Goal: Task Accomplishment & Management: Use online tool/utility

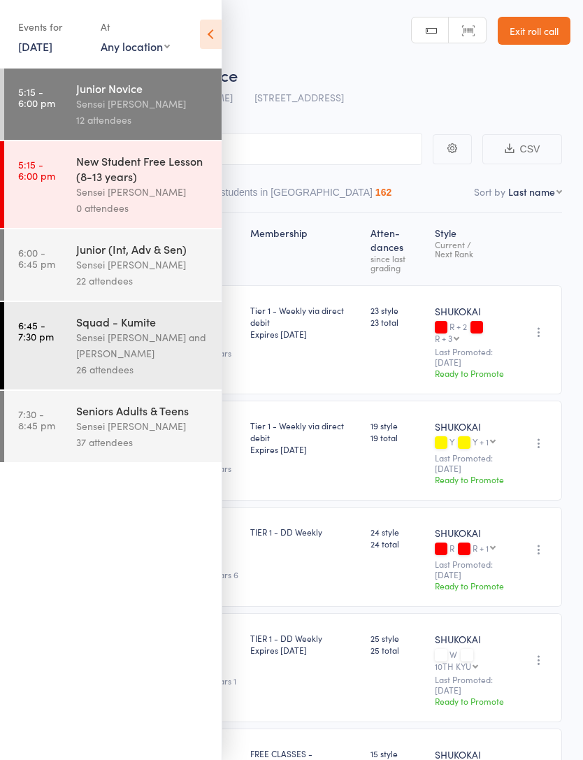
click at [215, 43] on icon at bounding box center [211, 34] width 22 height 29
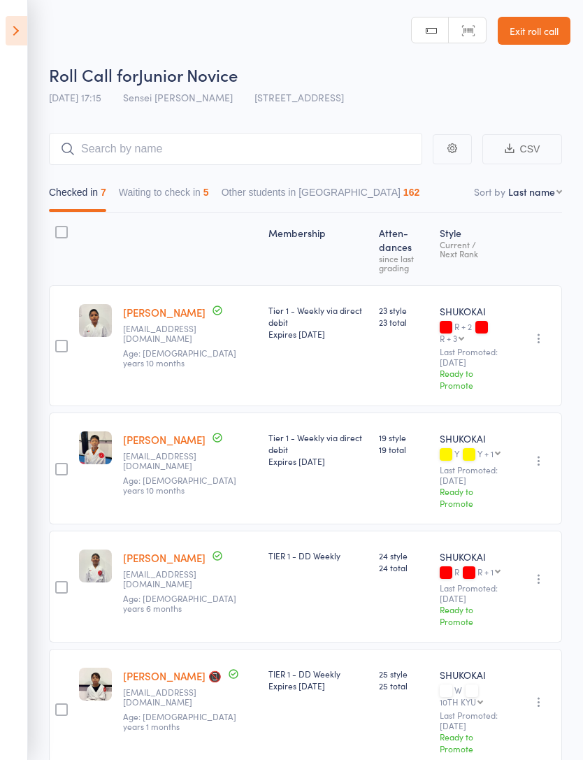
click at [11, 28] on icon at bounding box center [17, 30] width 22 height 29
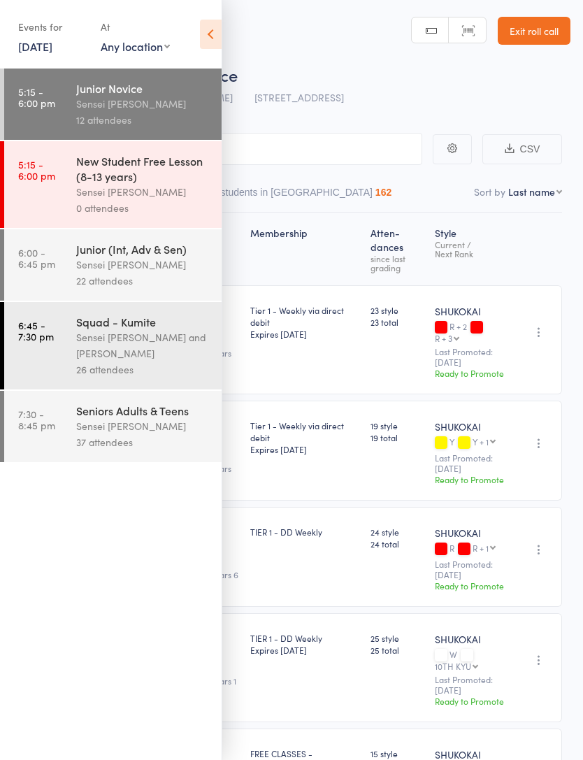
click at [201, 33] on icon at bounding box center [211, 34] width 22 height 29
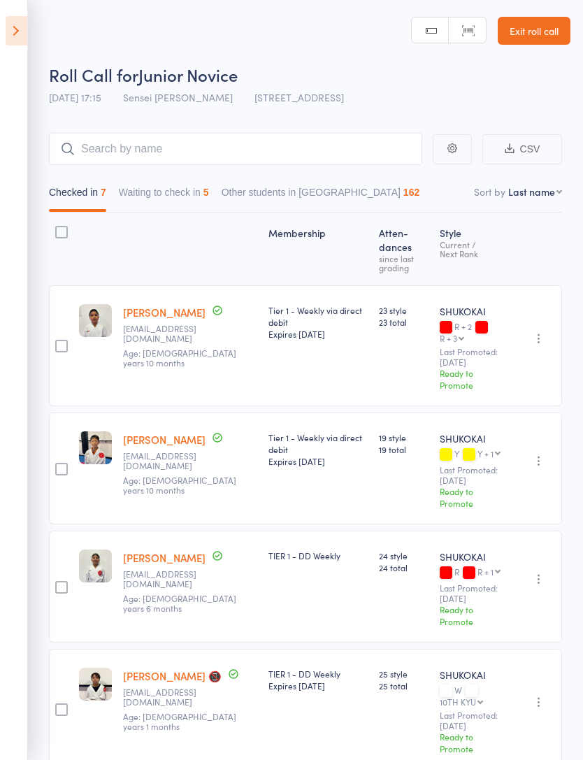
click at [23, 38] on icon at bounding box center [17, 30] width 22 height 29
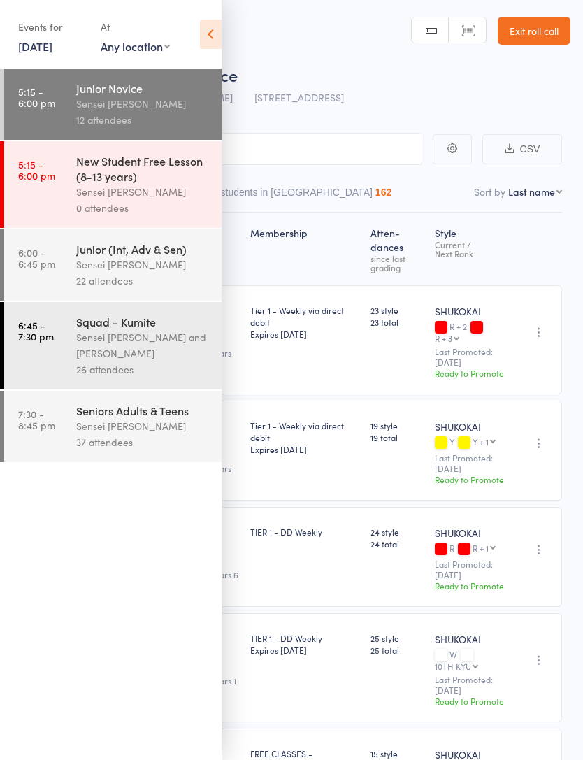
click at [159, 257] on div "Junior (Int, Adv & Sen)" at bounding box center [143, 248] width 134 height 15
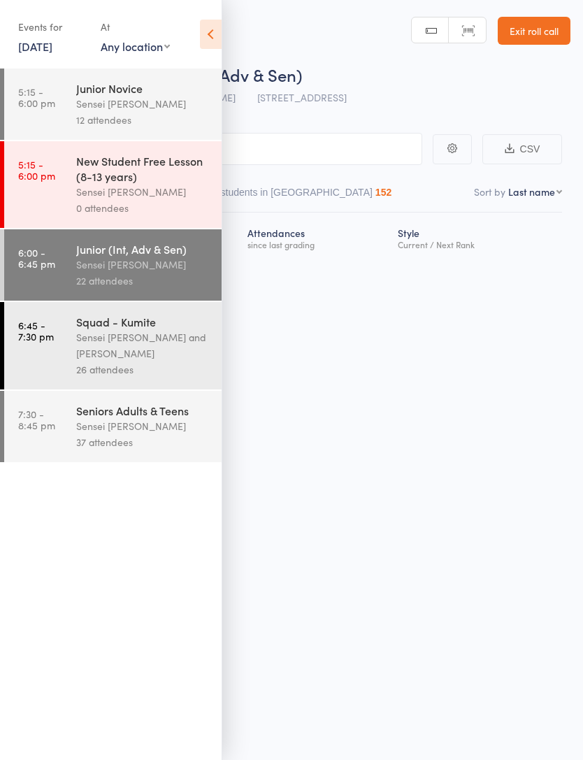
click at [203, 37] on icon at bounding box center [211, 34] width 22 height 29
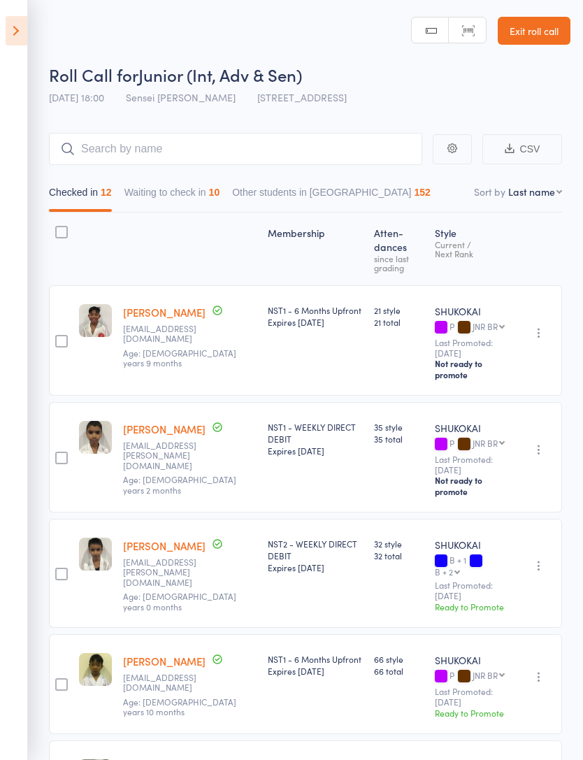
click at [182, 197] on button "Waiting to check in 10" at bounding box center [173, 196] width 96 height 32
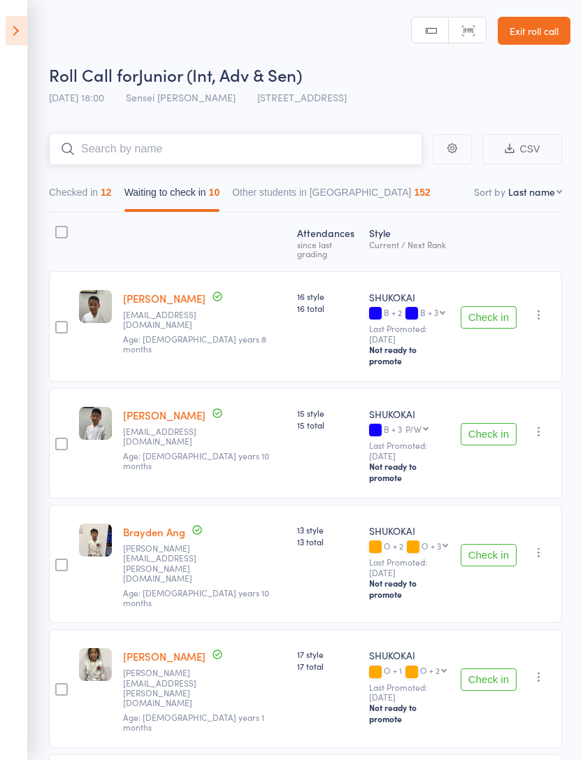
click at [260, 151] on input "search" at bounding box center [236, 149] width 374 height 32
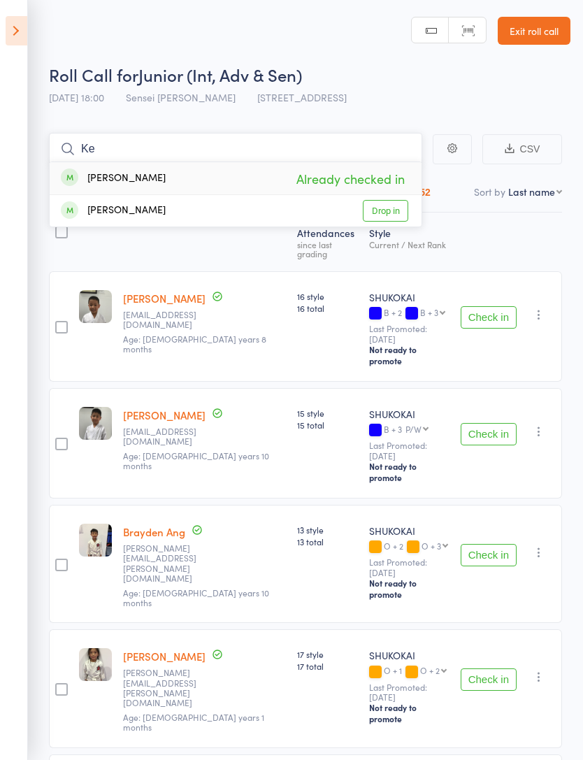
type input "K"
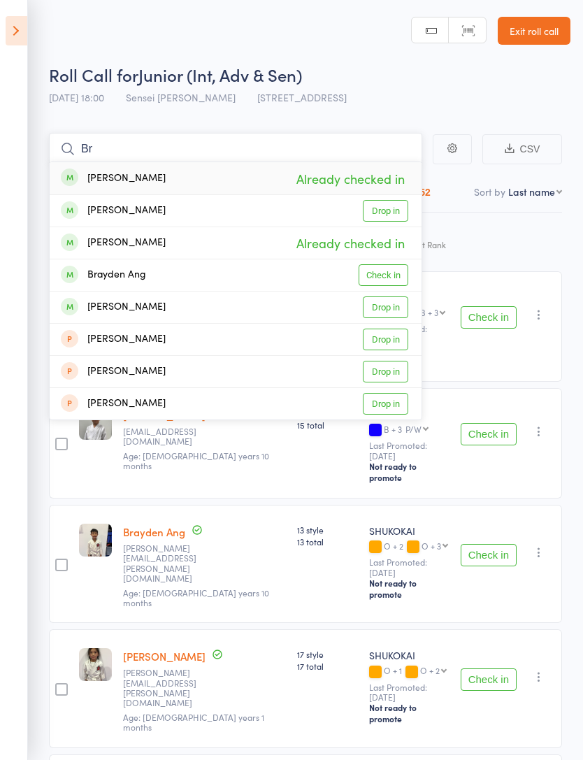
type input "B"
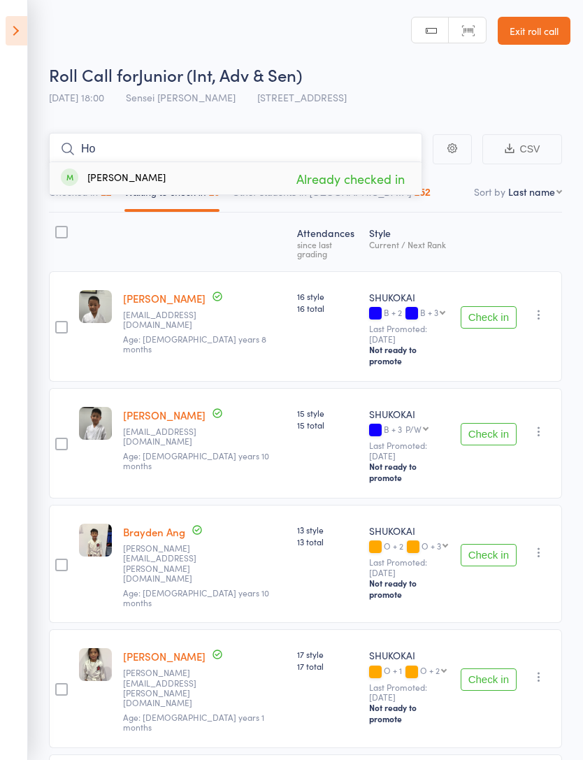
type input "H"
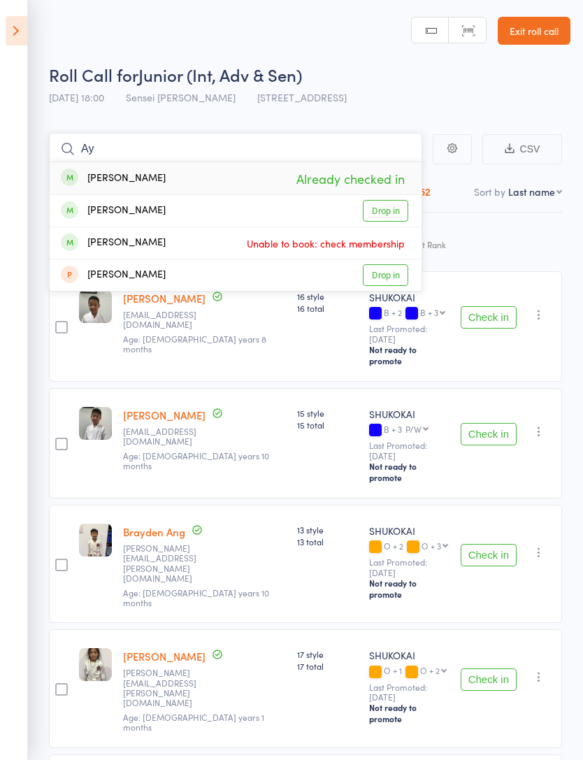
type input "A"
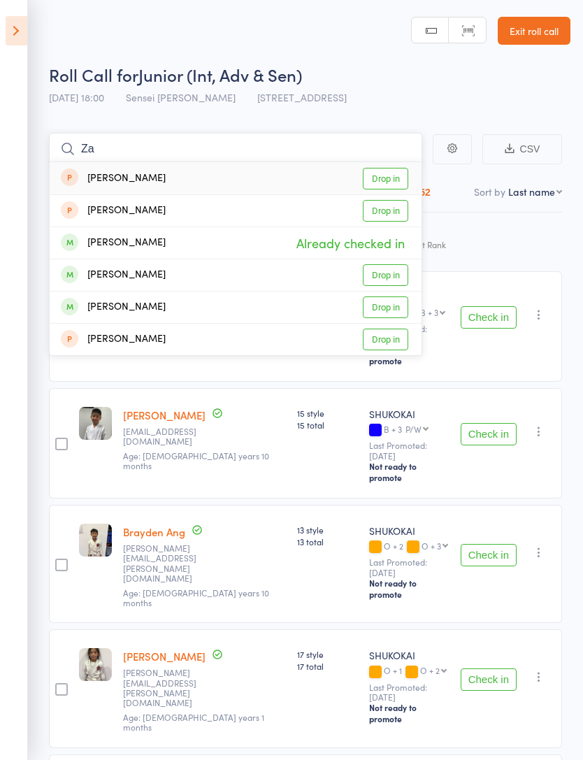
type input "Z"
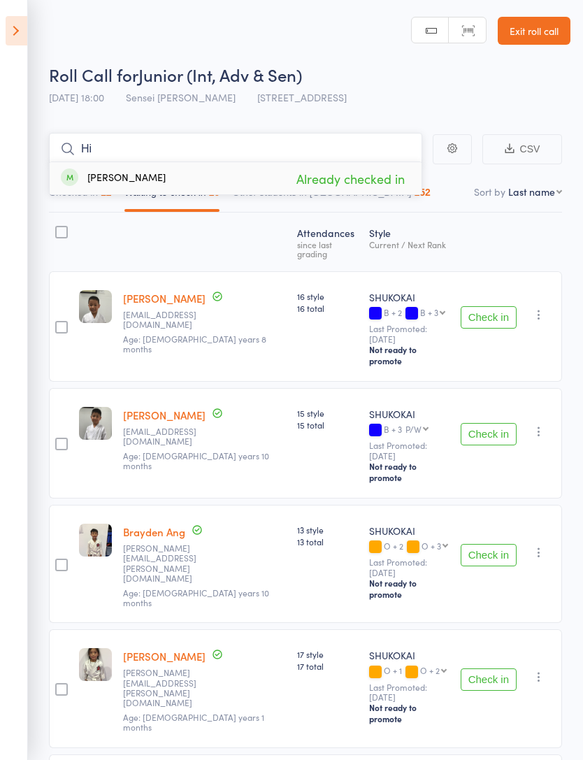
type input "H"
type input "Om"
click at [398, 179] on link "Drop in" at bounding box center [385, 179] width 45 height 22
type input "A"
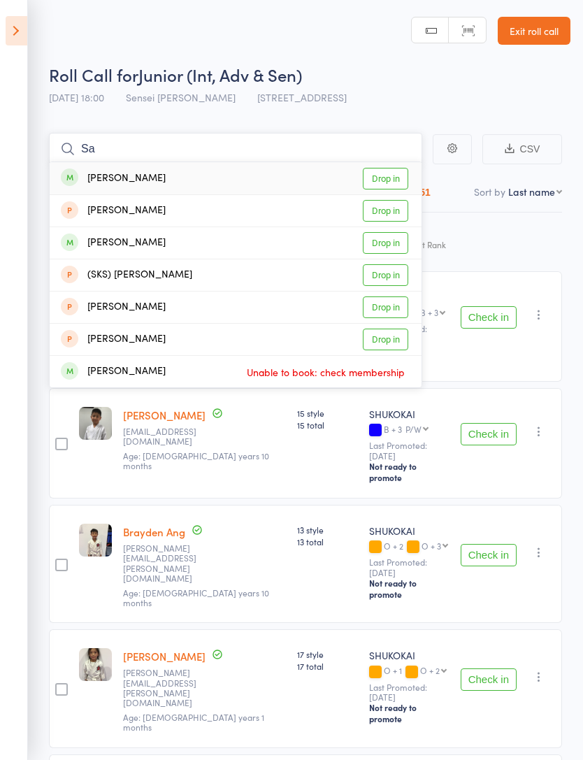
type input "S"
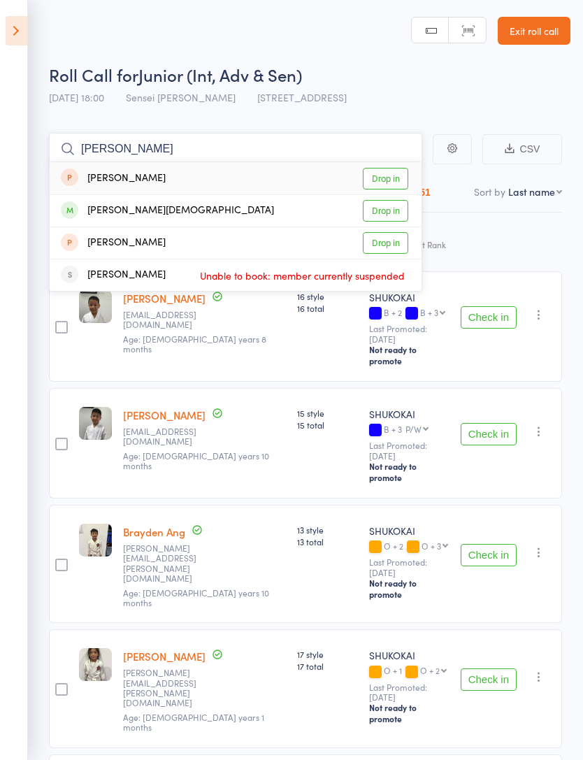
type input "[PERSON_NAME]"
click at [400, 213] on link "Drop in" at bounding box center [385, 211] width 45 height 22
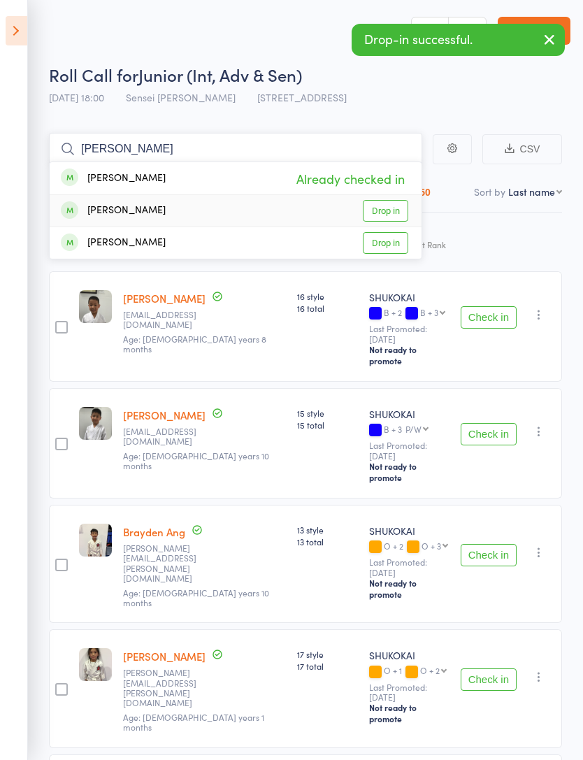
type input "[PERSON_NAME]"
click at [394, 204] on link "Drop in" at bounding box center [385, 211] width 45 height 22
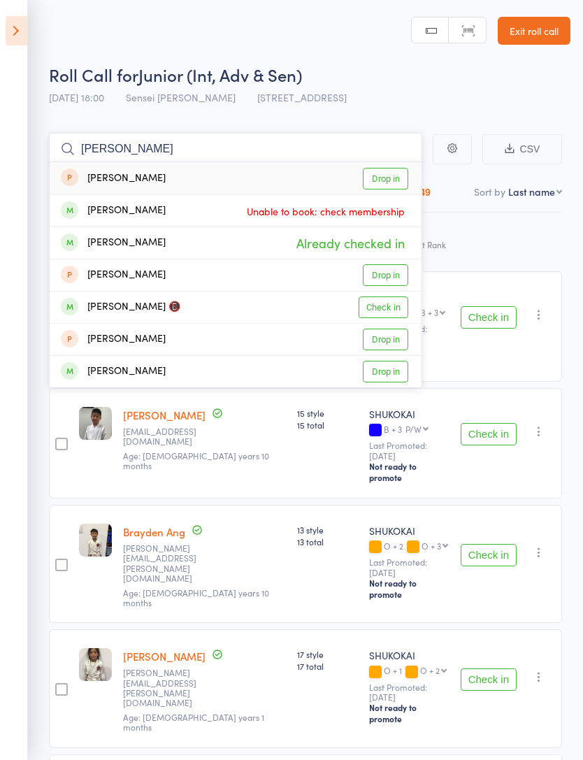
type input "J"
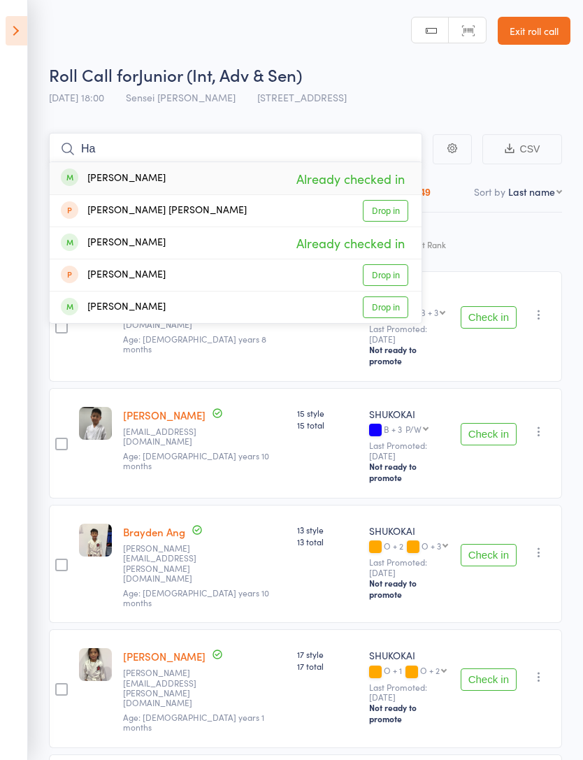
type input "H"
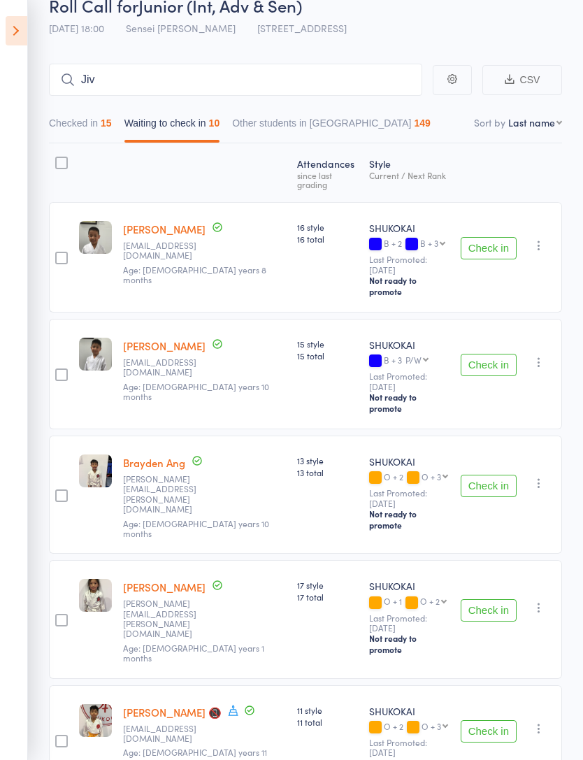
scroll to position [62, 0]
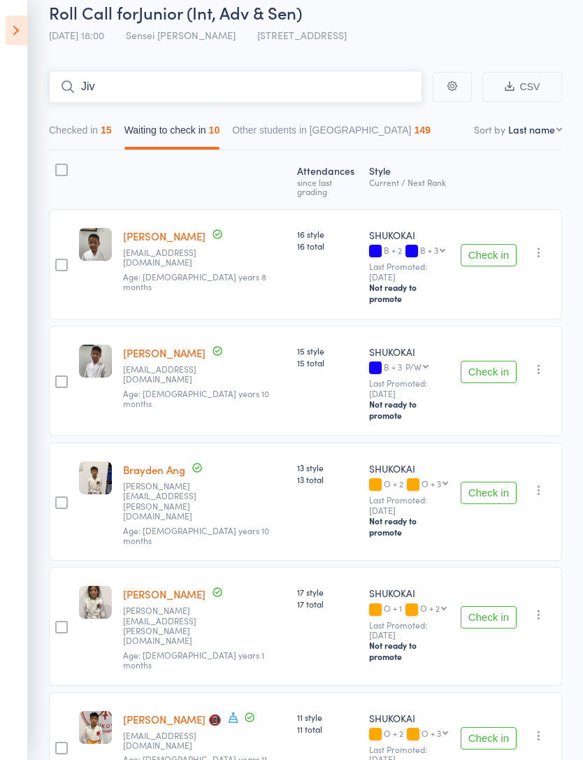
click at [311, 82] on input "Jiv" at bounding box center [236, 87] width 374 height 32
type input "J"
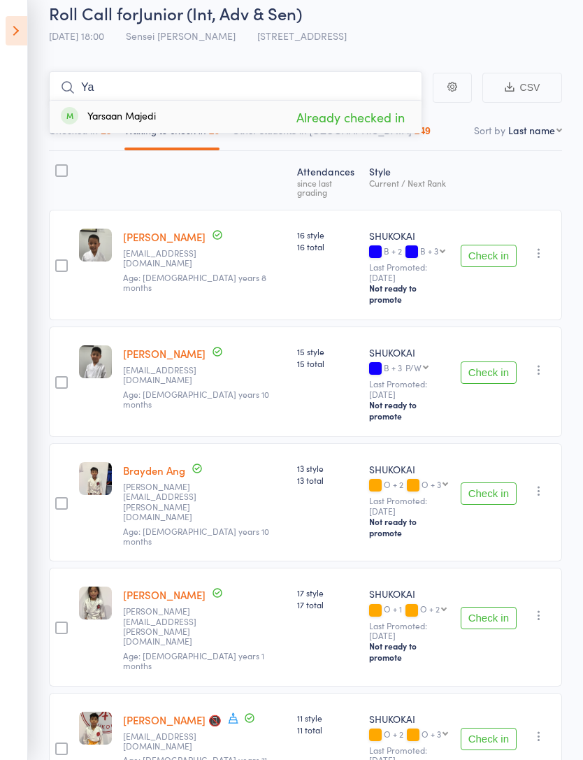
type input "Y"
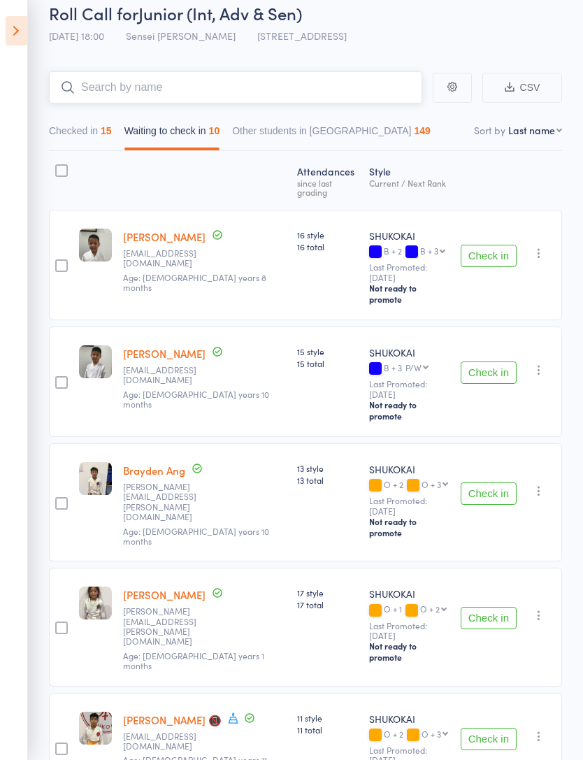
scroll to position [0, 0]
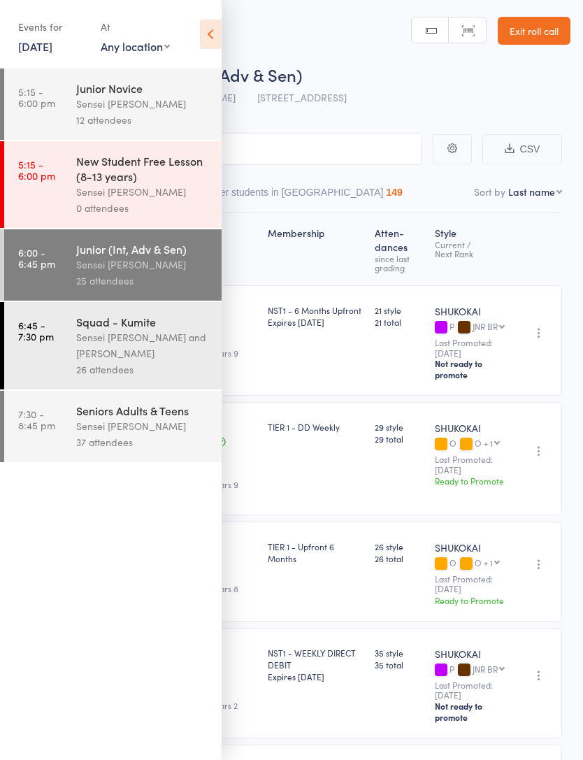
click at [211, 37] on icon at bounding box center [211, 34] width 22 height 29
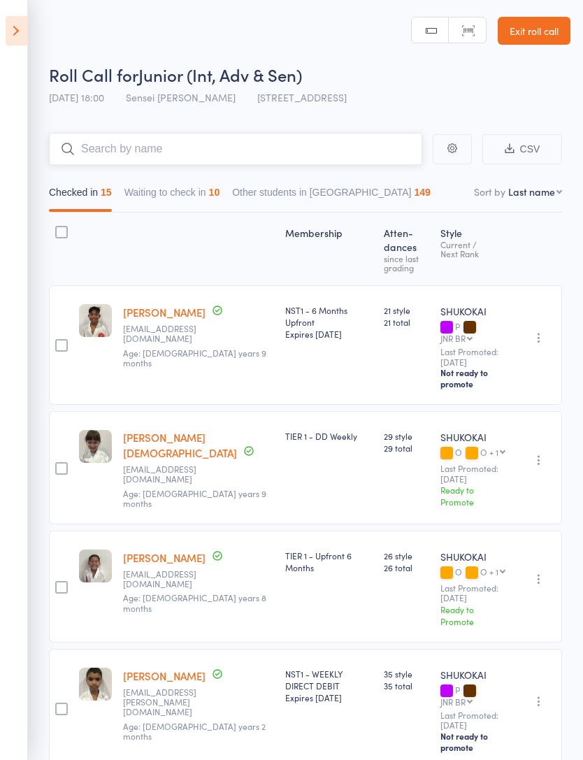
click at [296, 148] on input "search" at bounding box center [236, 149] width 374 height 32
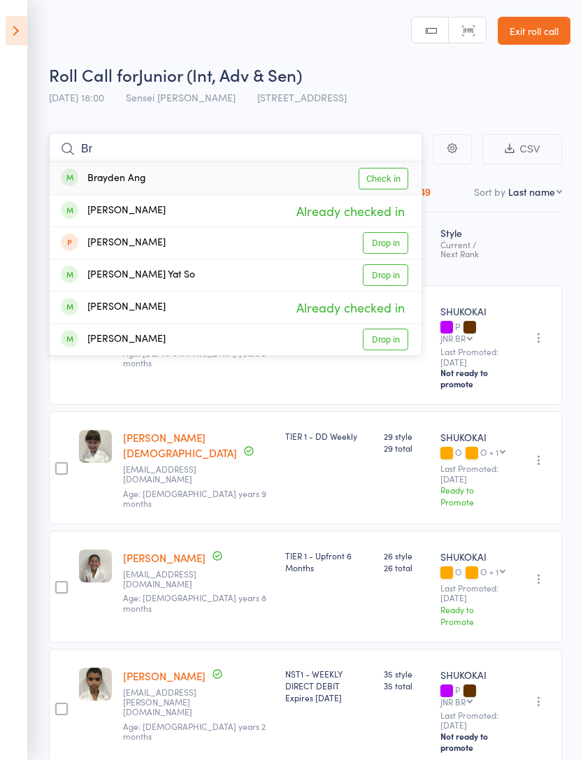
type input "B"
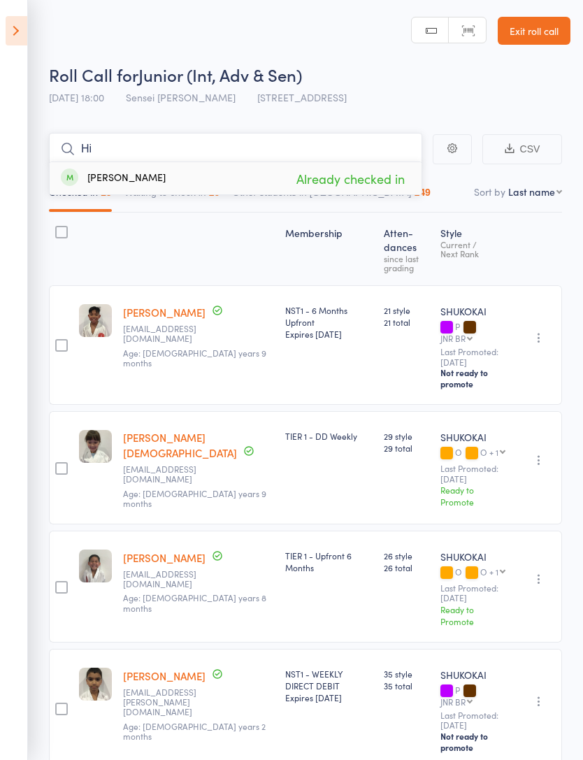
type input "H"
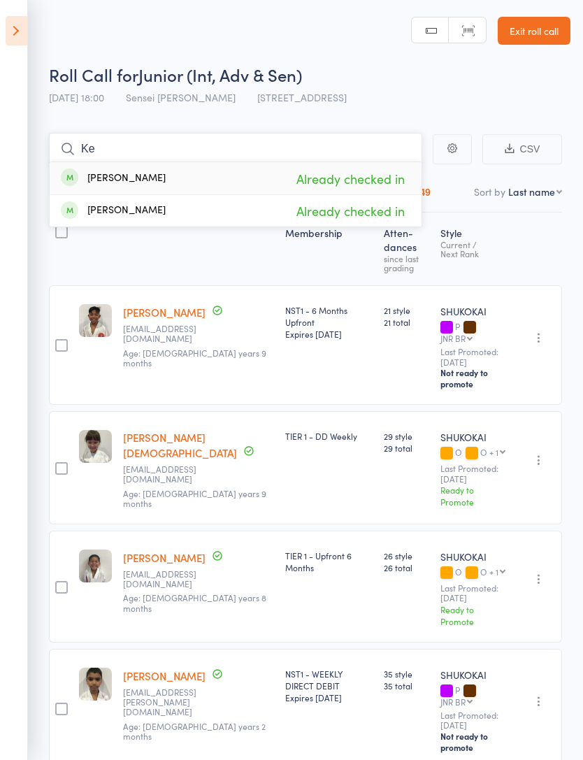
type input "K"
type input "Kir"
click at [403, 211] on link "Drop in" at bounding box center [385, 211] width 45 height 22
